Goal: Contribute content

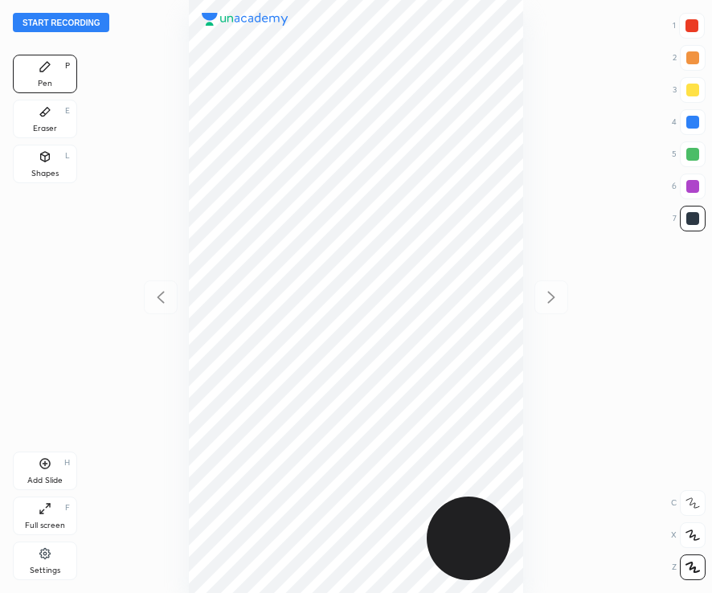
scroll to position [593, 454]
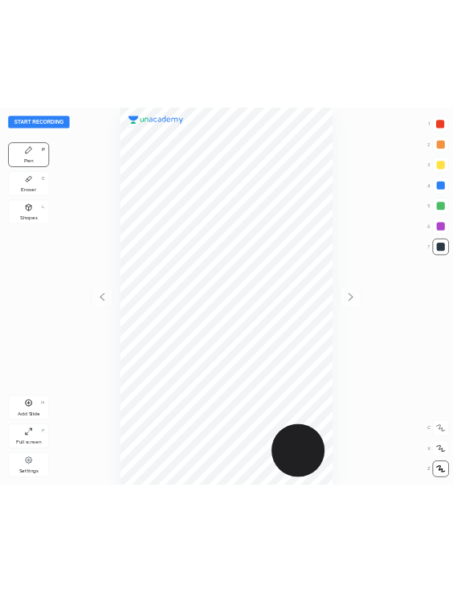
scroll to position [593, 454]
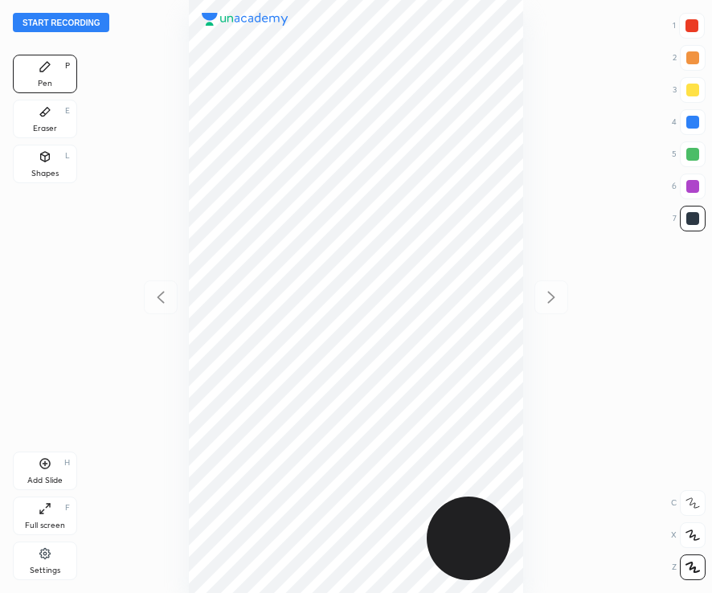
click at [51, 25] on button "Start recording" at bounding box center [61, 22] width 96 height 19
click at [693, 31] on div at bounding box center [691, 25] width 13 height 13
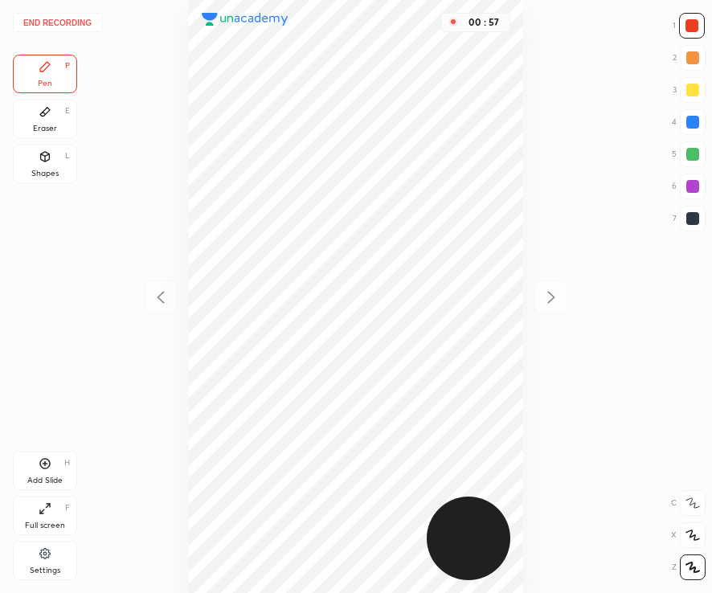
click at [695, 214] on div at bounding box center [692, 218] width 13 height 13
click at [51, 468] on icon at bounding box center [45, 463] width 13 height 13
click at [51, 473] on div "Add Slide H" at bounding box center [45, 470] width 64 height 39
click at [694, 124] on div at bounding box center [692, 122] width 13 height 13
click at [53, 473] on div "Add Slide H" at bounding box center [45, 470] width 64 height 39
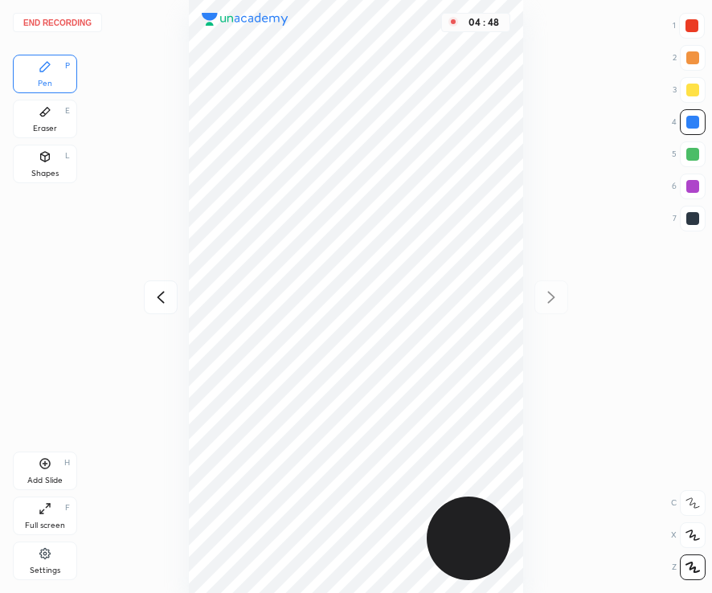
click at [692, 157] on div at bounding box center [692, 154] width 13 height 13
click at [693, 225] on div at bounding box center [693, 219] width 26 height 26
click at [63, 466] on div "Add Slide H" at bounding box center [45, 470] width 64 height 39
click at [56, 164] on div "Shapes L" at bounding box center [45, 164] width 64 height 39
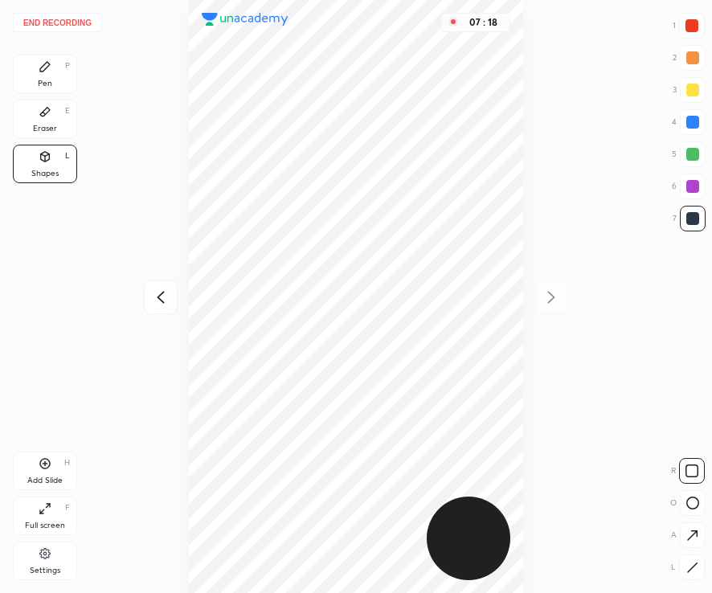
click at [60, 72] on div "Pen P" at bounding box center [45, 74] width 64 height 39
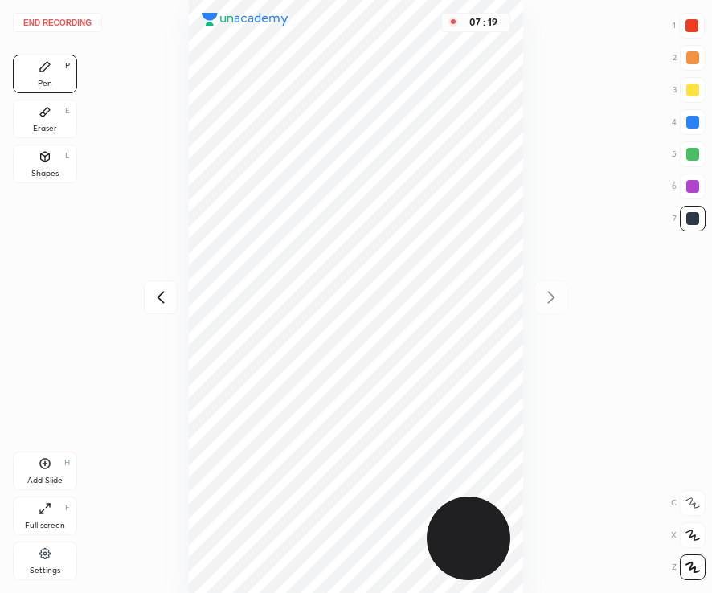
click at [55, 477] on div "Add Slide" at bounding box center [44, 480] width 35 height 8
click at [67, 22] on button "End recording" at bounding box center [57, 22] width 89 height 19
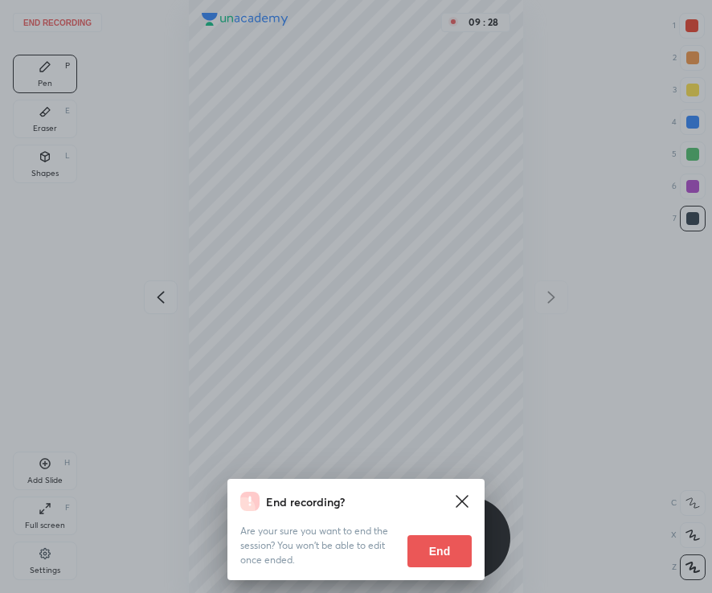
click at [445, 549] on button "End" at bounding box center [439, 551] width 64 height 32
